Goal: Navigation & Orientation: Understand site structure

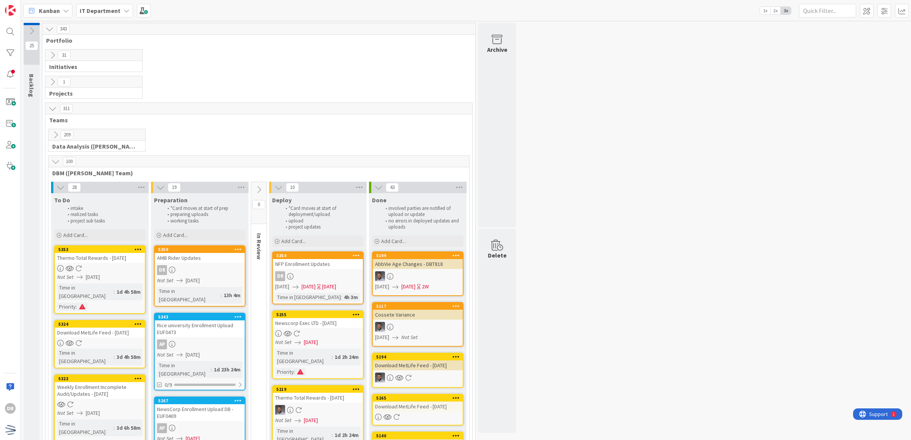
click at [56, 160] on icon at bounding box center [55, 161] width 8 height 8
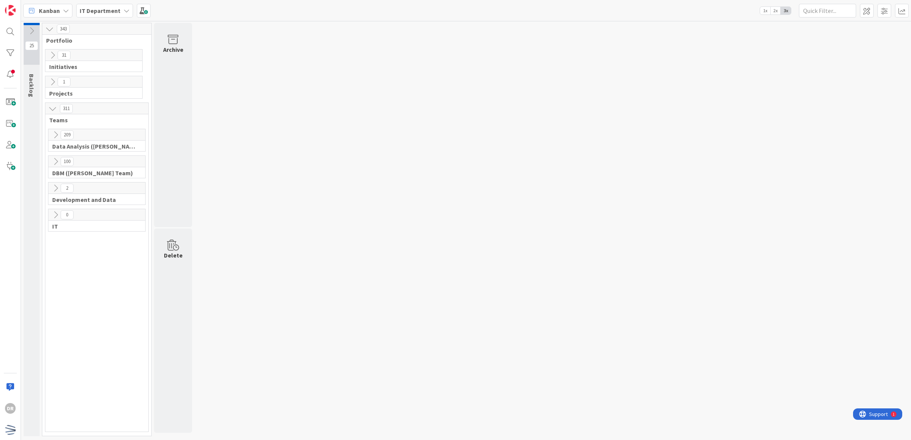
click at [54, 56] on icon at bounding box center [52, 55] width 8 height 8
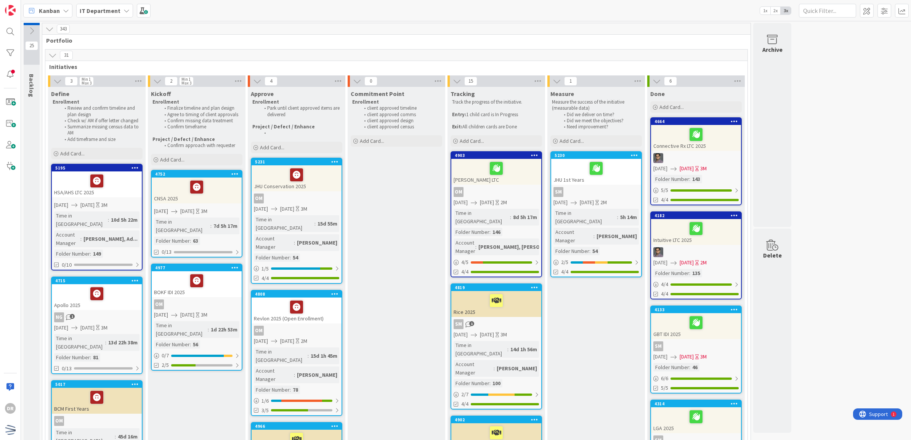
click at [49, 59] on icon at bounding box center [52, 55] width 8 height 8
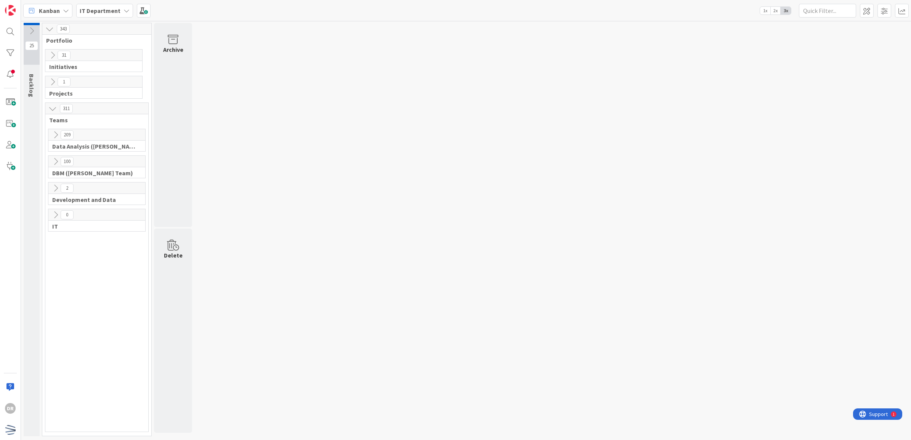
click at [56, 138] on icon at bounding box center [55, 135] width 8 height 8
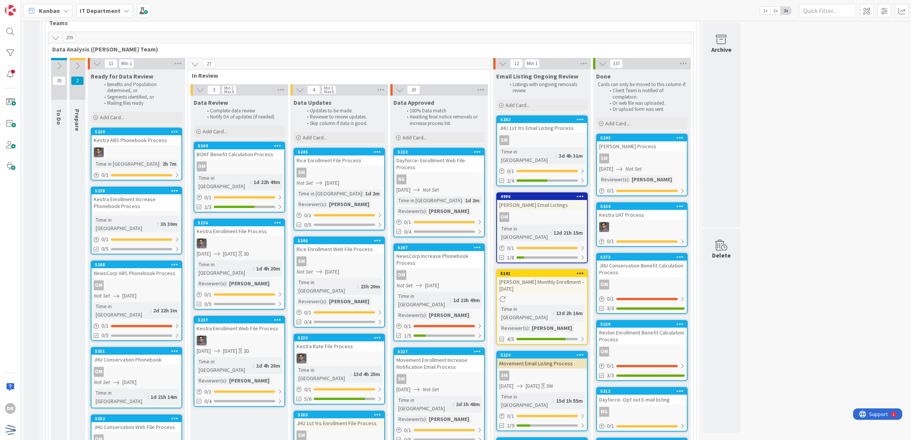
scroll to position [109, 0]
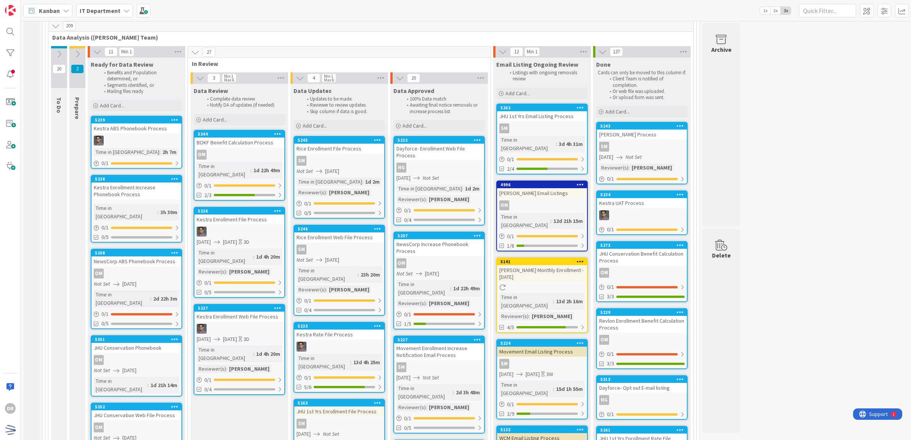
click at [58, 29] on icon at bounding box center [55, 26] width 8 height 8
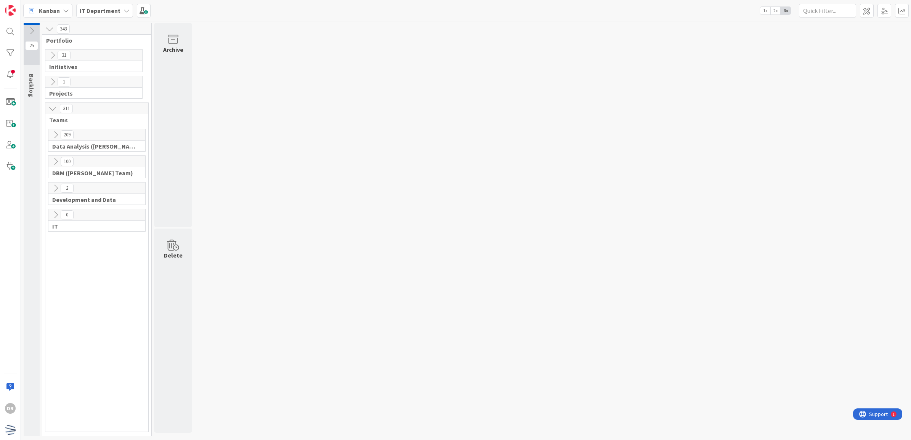
scroll to position [0, 0]
click at [54, 162] on icon at bounding box center [55, 161] width 8 height 8
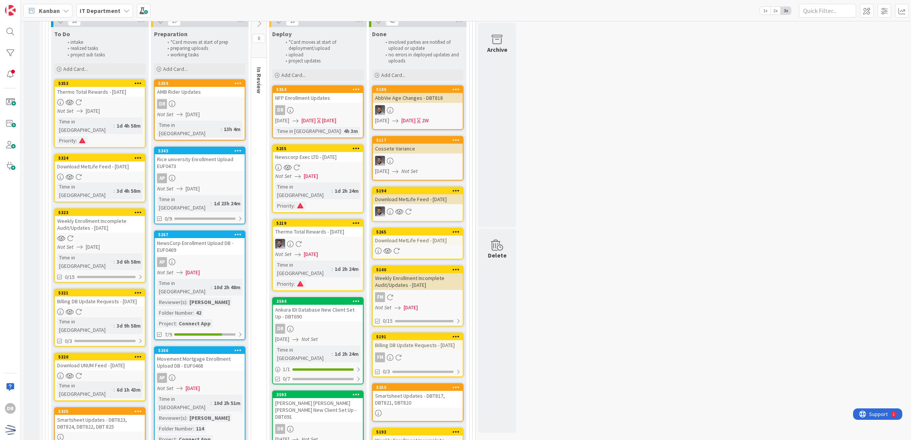
scroll to position [164, 0]
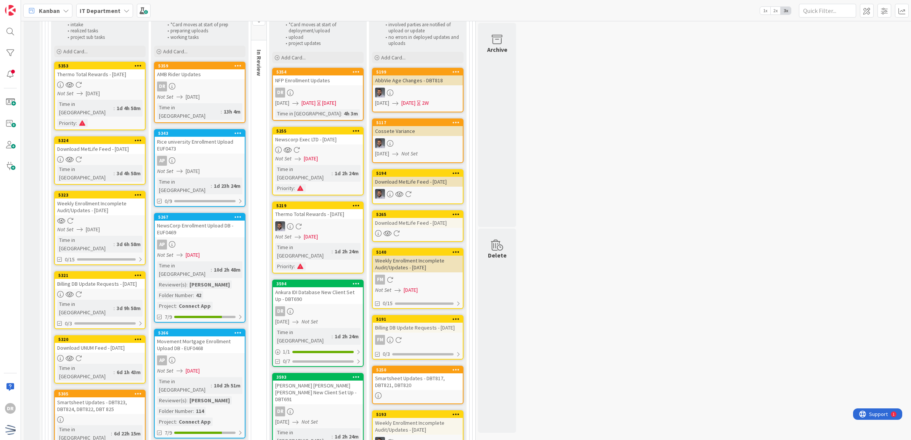
scroll to position [0, 0]
